Goal: Use online tool/utility

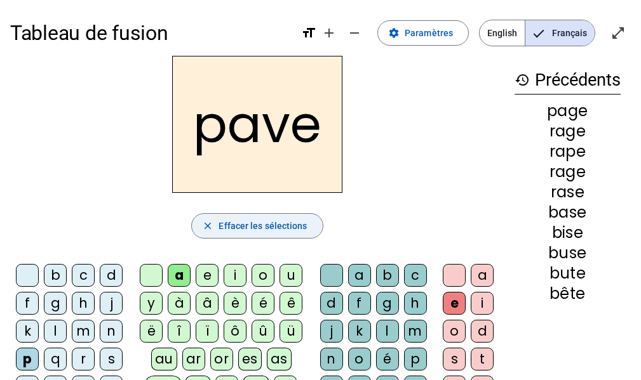
click at [290, 227] on span "Effacer les sélections" at bounding box center [263, 226] width 88 height 15
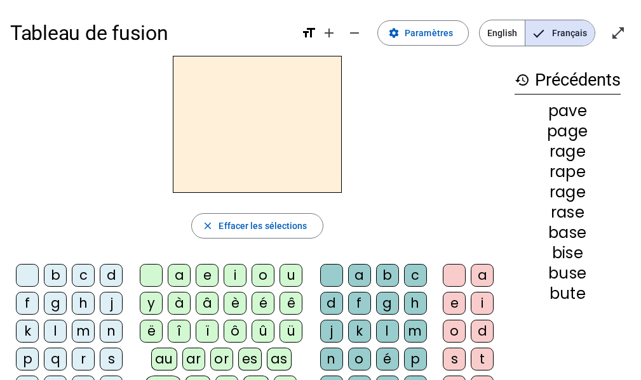
click at [54, 332] on div "l" at bounding box center [55, 331] width 23 height 23
click at [177, 272] on div "a" at bounding box center [179, 275] width 23 height 23
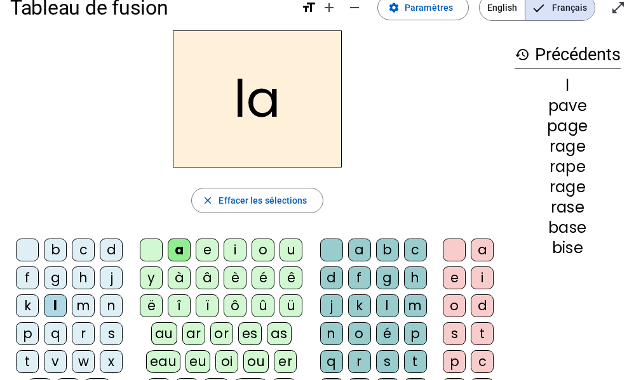
scroll to position [26, 0]
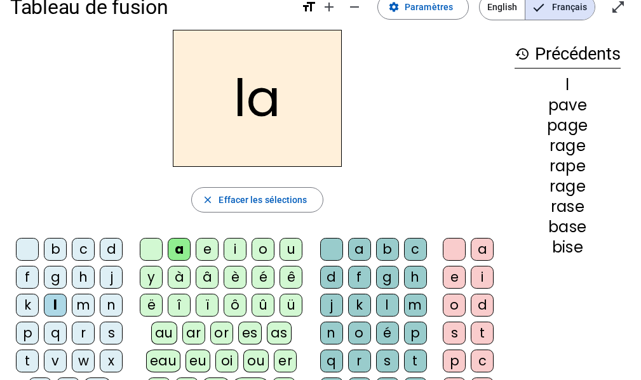
click at [29, 357] on div "t" at bounding box center [27, 361] width 23 height 23
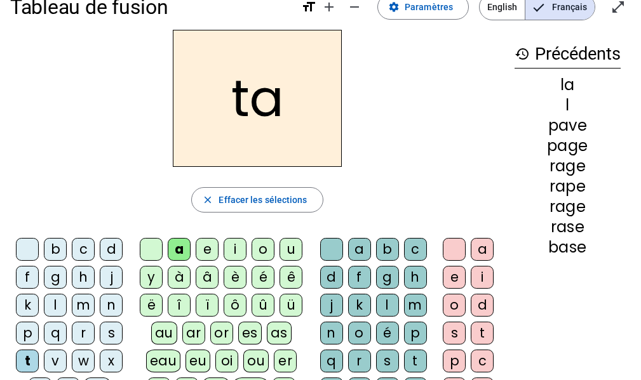
click at [356, 357] on div "r" at bounding box center [359, 361] width 23 height 23
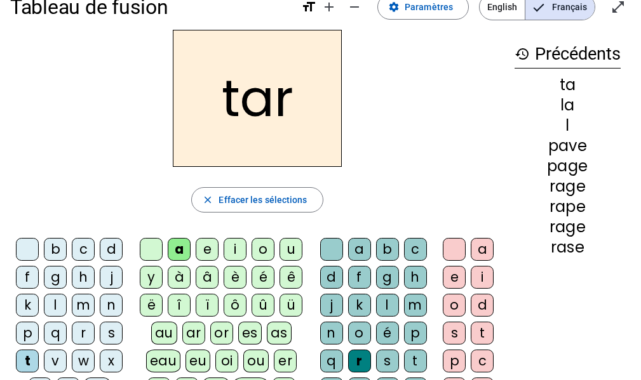
click at [356, 357] on div "r" at bounding box center [359, 361] width 23 height 23
click at [85, 241] on div "c" at bounding box center [83, 249] width 23 height 23
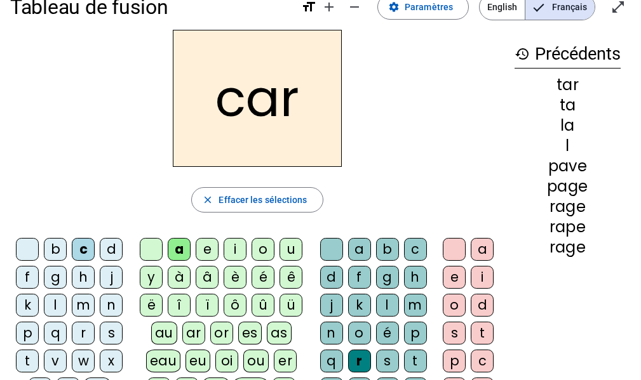
click at [58, 246] on div "b" at bounding box center [55, 249] width 23 height 23
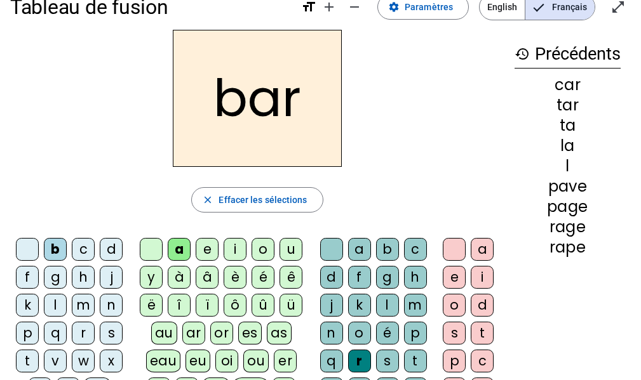
click at [24, 333] on div "p" at bounding box center [27, 333] width 23 height 23
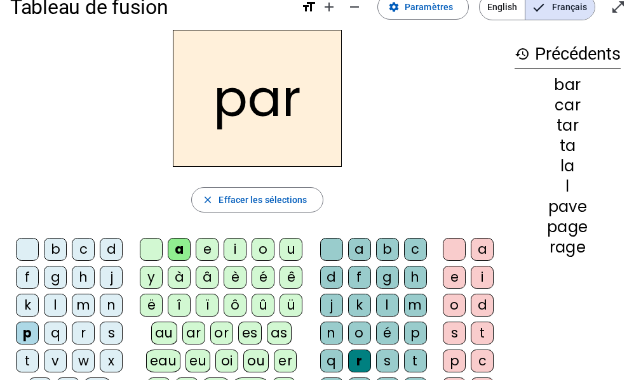
click at [295, 247] on div "u" at bounding box center [290, 249] width 23 height 23
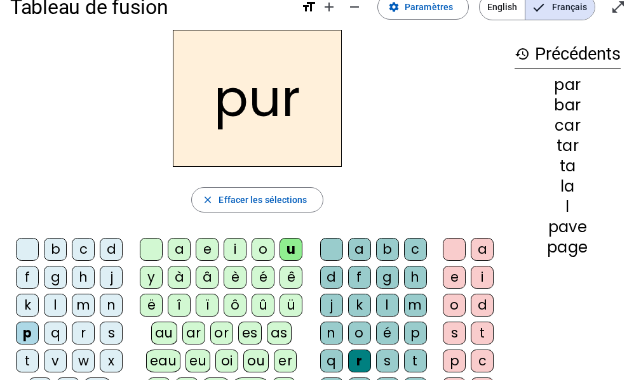
click at [107, 251] on div "d" at bounding box center [111, 249] width 23 height 23
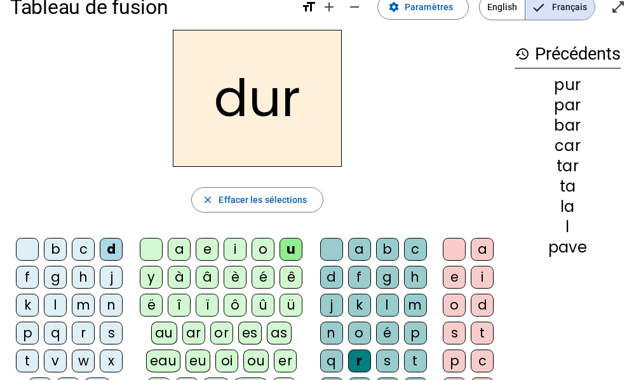
click at [109, 333] on div "s" at bounding box center [111, 333] width 23 height 23
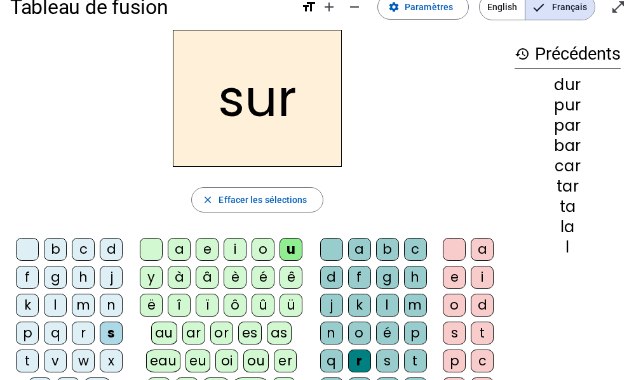
click at [359, 359] on div "r" at bounding box center [359, 361] width 23 height 23
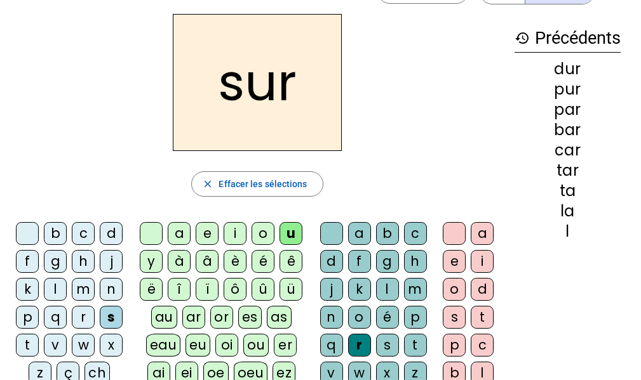
scroll to position [41, 0]
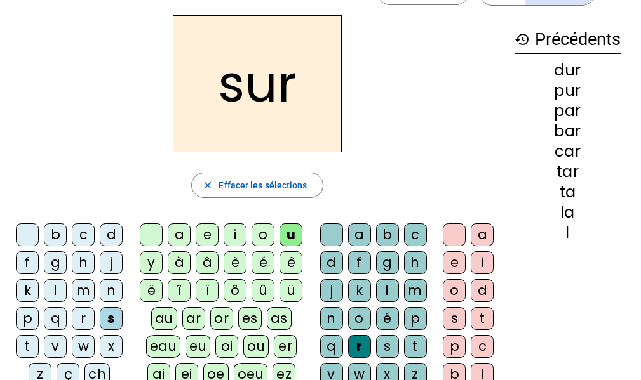
click at [328, 230] on div at bounding box center [331, 235] width 23 height 23
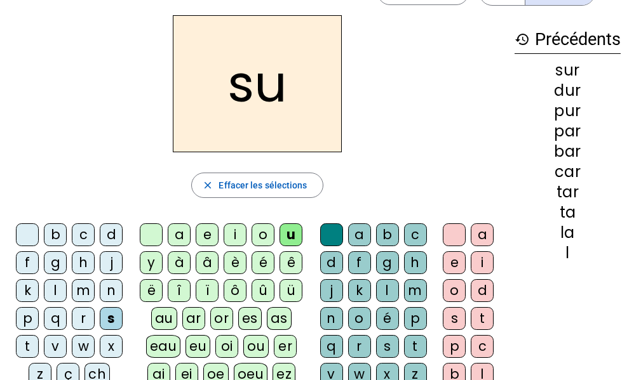
click at [178, 232] on div "a" at bounding box center [179, 235] width 23 height 23
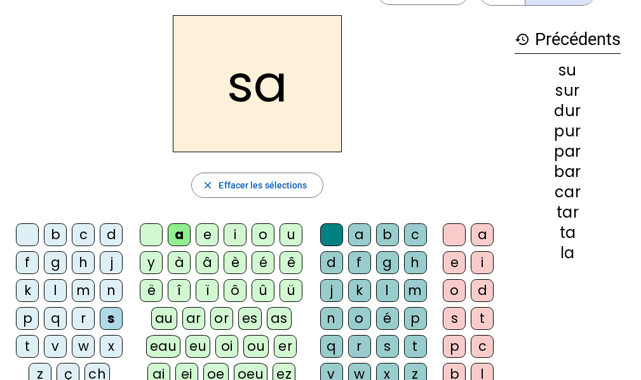
click at [236, 235] on div "i" at bounding box center [235, 235] width 23 height 23
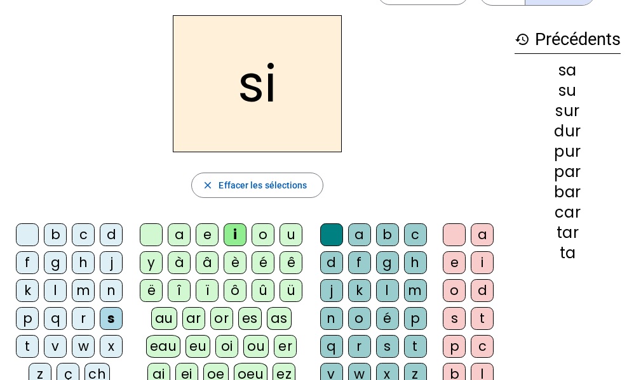
click at [387, 290] on div "l" at bounding box center [387, 290] width 23 height 23
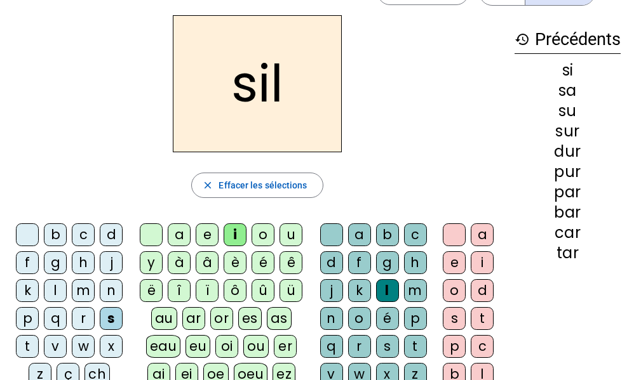
click at [329, 233] on div at bounding box center [331, 235] width 23 height 23
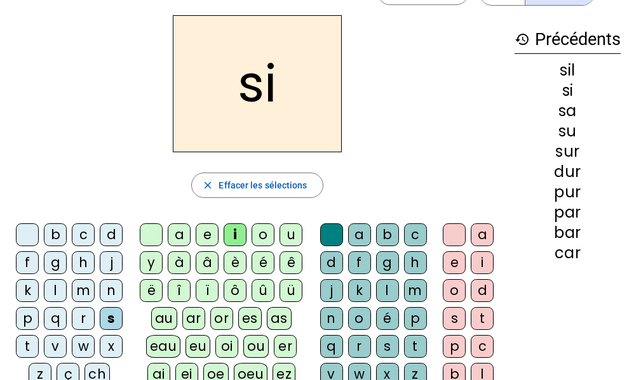
click at [387, 286] on div "l" at bounding box center [387, 290] width 23 height 23
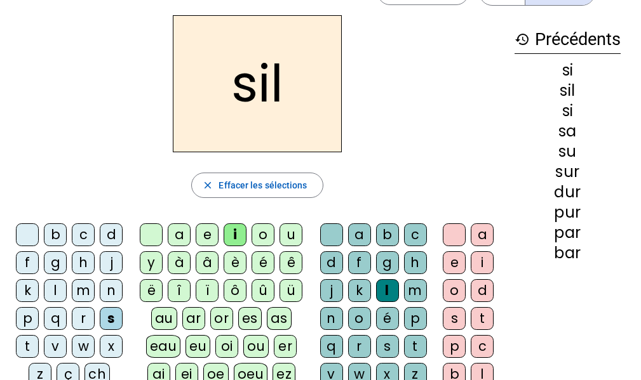
click at [80, 288] on div "m" at bounding box center [83, 290] width 23 height 23
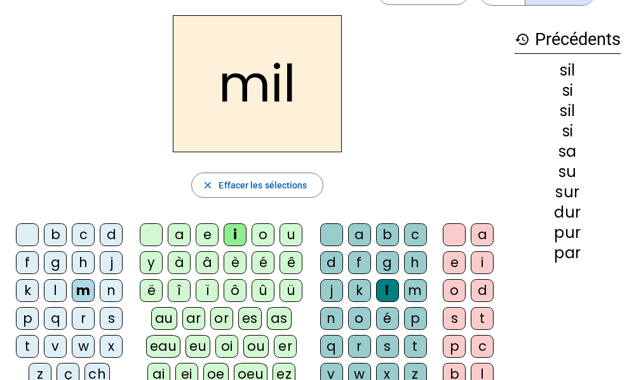
click at [108, 316] on div "s" at bounding box center [111, 318] width 23 height 23
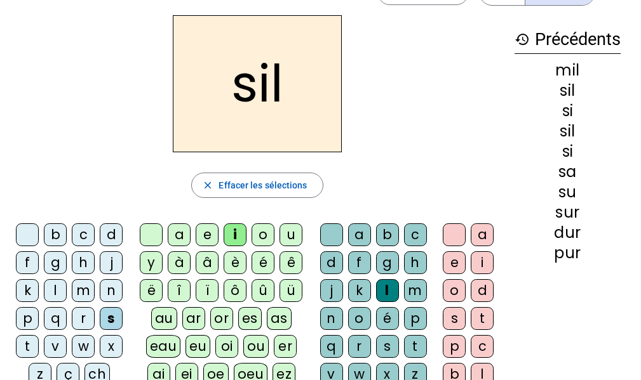
click at [328, 236] on div at bounding box center [331, 235] width 23 height 23
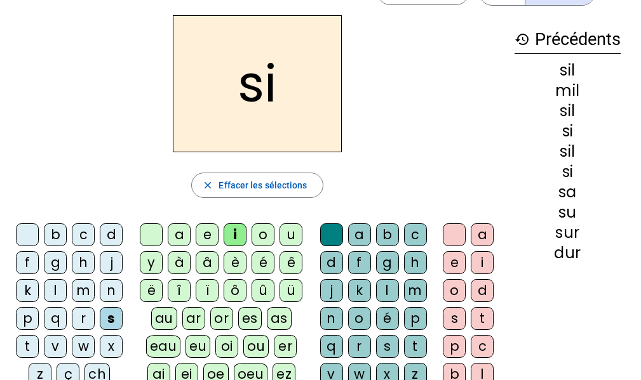
click at [386, 290] on div "l" at bounding box center [387, 290] width 23 height 23
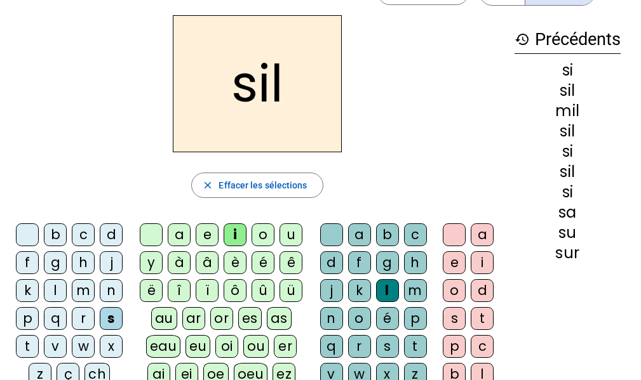
click at [88, 287] on div "m" at bounding box center [83, 290] width 23 height 23
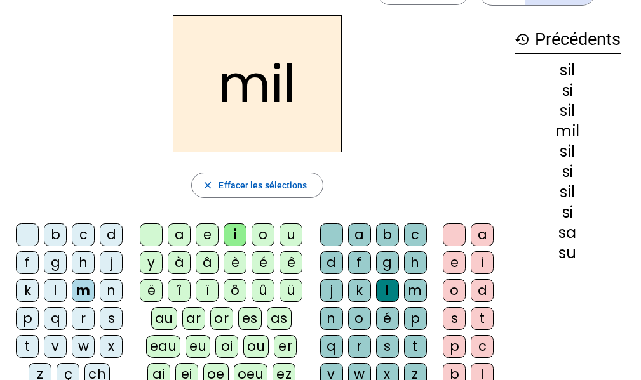
click at [84, 234] on div "c" at bounding box center [83, 235] width 23 height 23
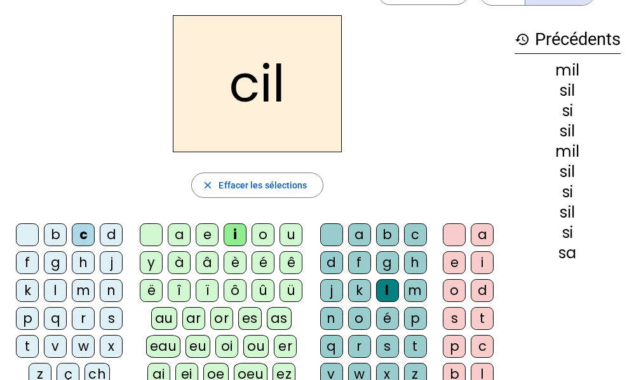
click at [109, 315] on div "s" at bounding box center [111, 318] width 23 height 23
